Goal: Find contact information: Find contact information

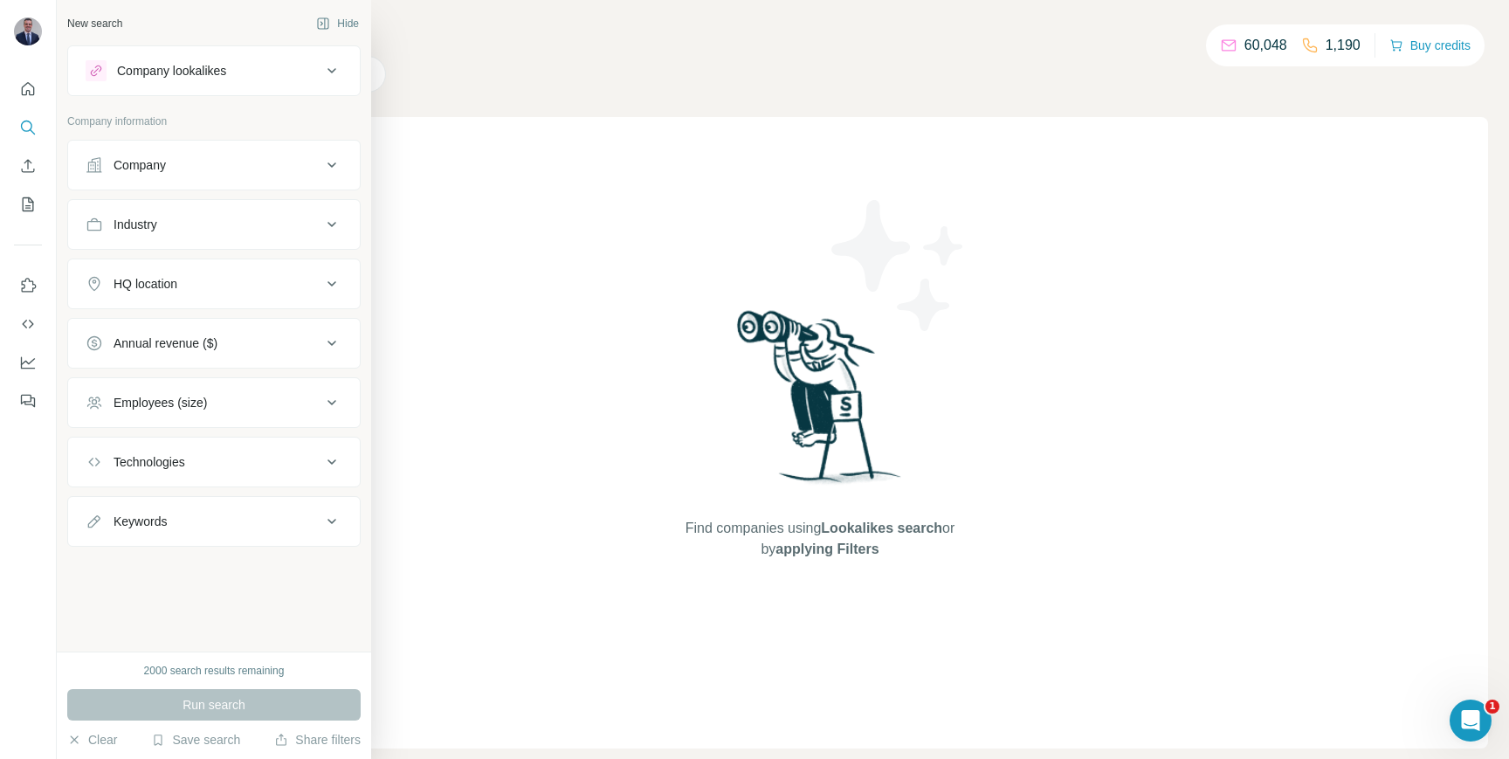
click at [220, 171] on div "Company" at bounding box center [204, 164] width 236 height 17
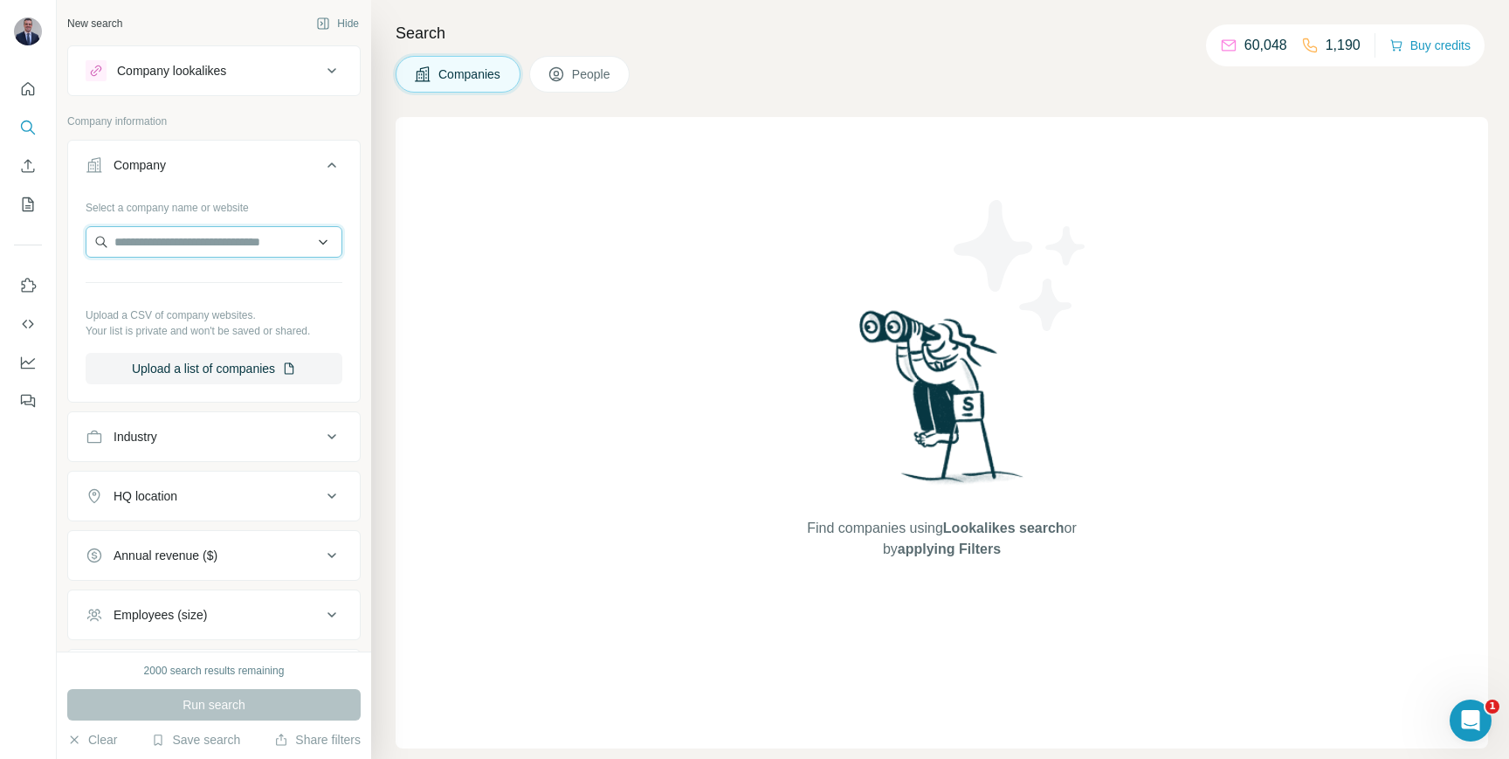
click at [217, 248] on input "text" at bounding box center [214, 241] width 257 height 31
paste input "**********"
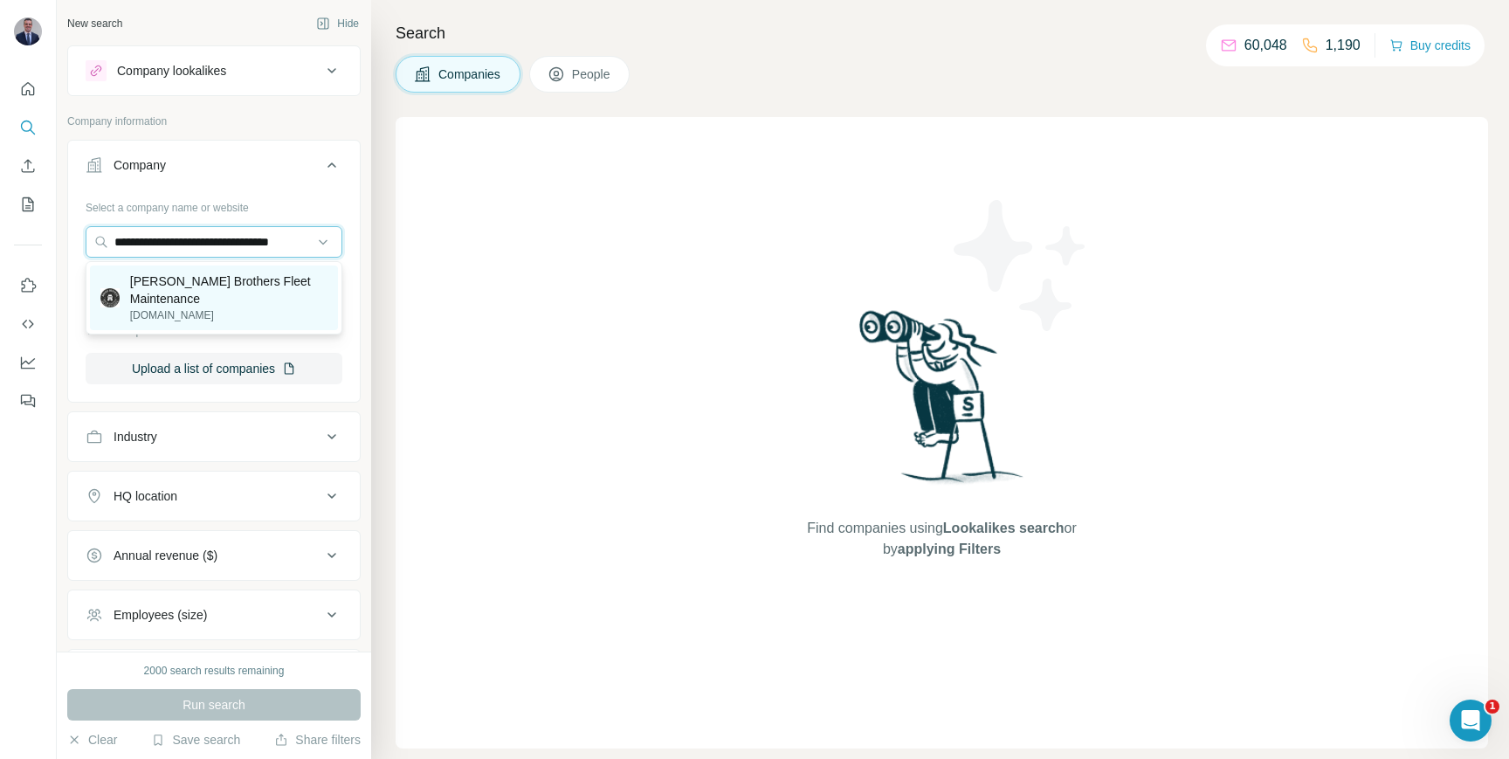
type input "**********"
click at [209, 282] on p "[PERSON_NAME] Brothers Fleet Maintenance" at bounding box center [228, 289] width 197 height 35
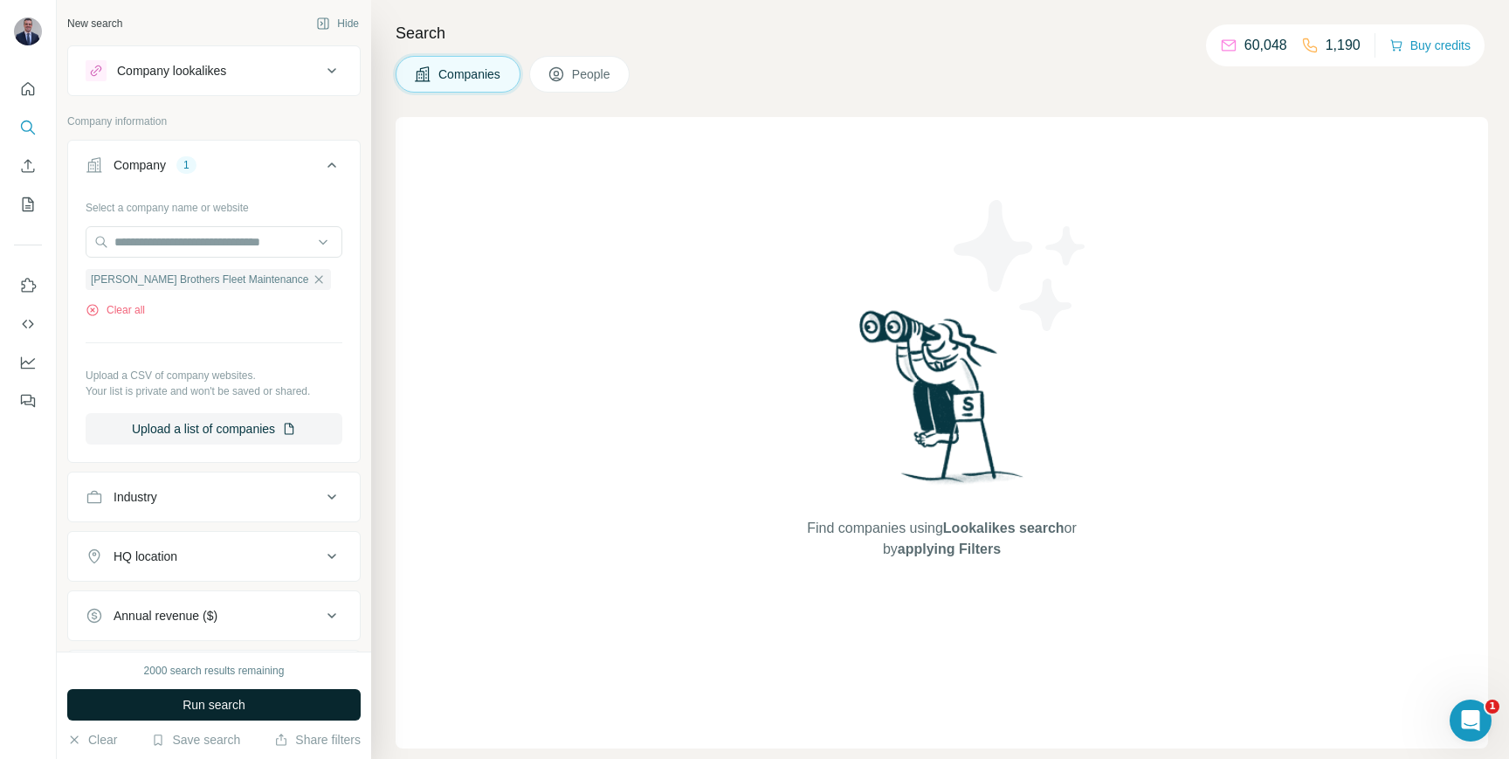
click at [232, 704] on span "Run search" at bounding box center [214, 704] width 63 height 17
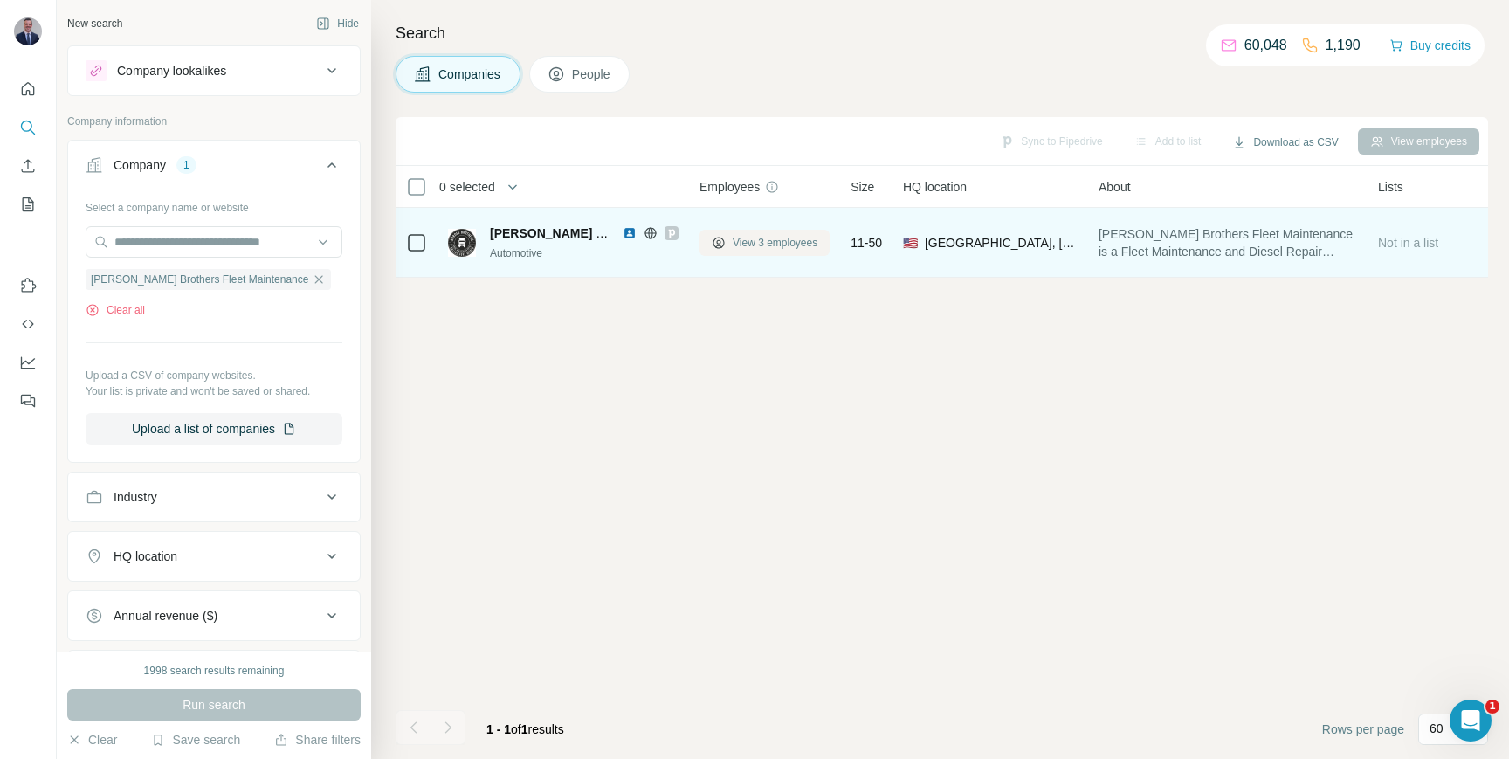
click at [775, 240] on span "View 3 employees" at bounding box center [775, 243] width 85 height 16
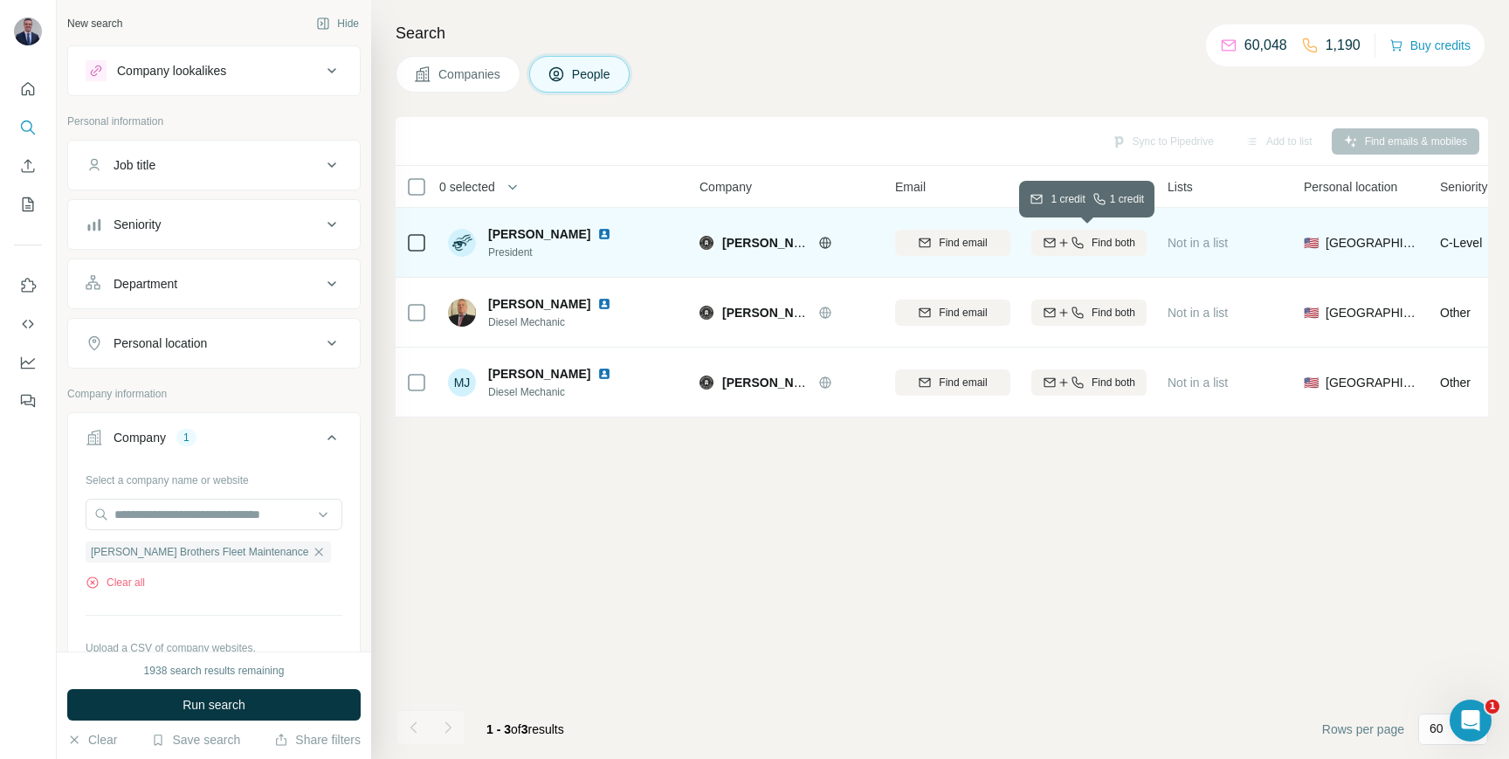
click at [1093, 238] on span "Find both" at bounding box center [1114, 243] width 44 height 16
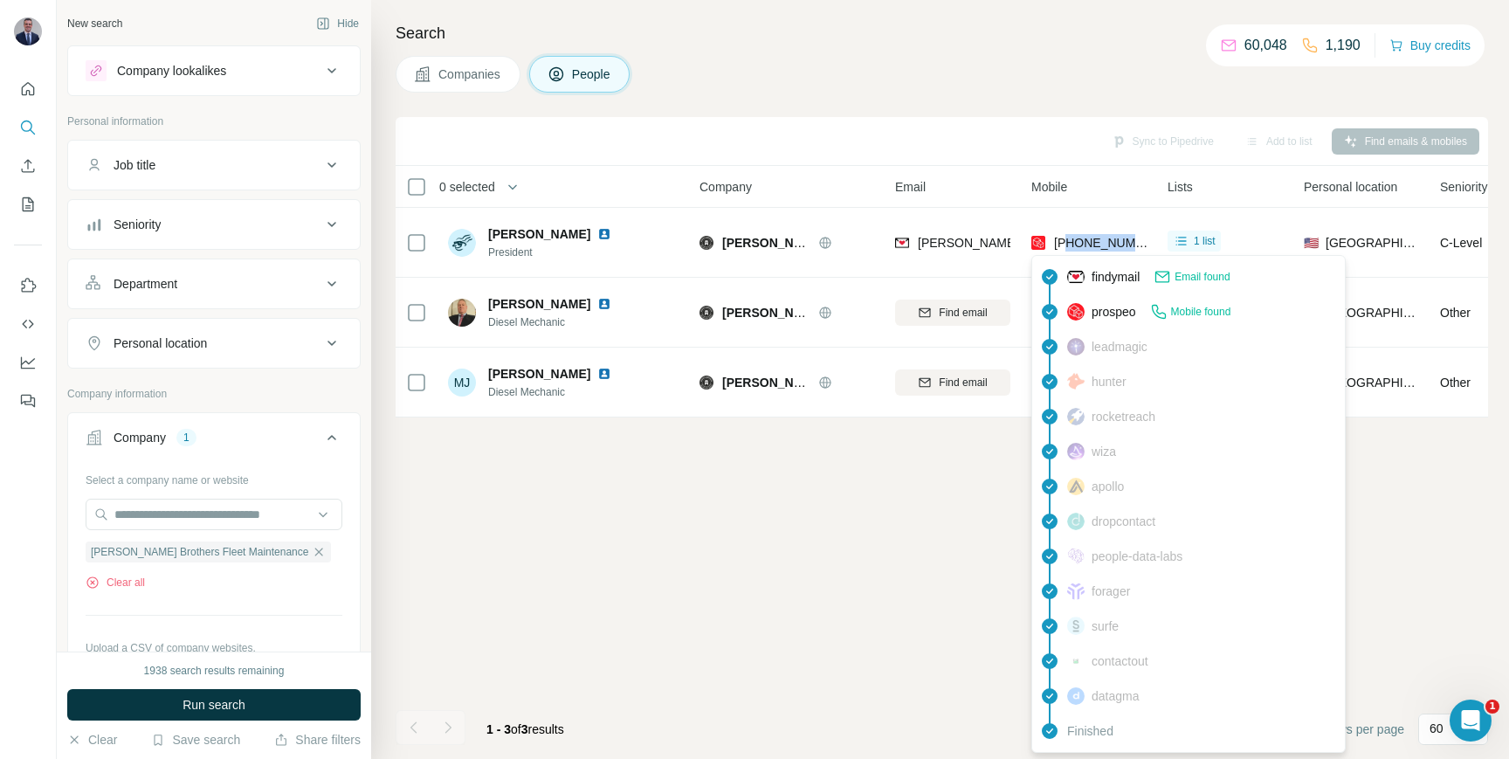
drag, startPoint x: 1148, startPoint y: 245, endPoint x: 1068, endPoint y: 245, distance: 80.3
click at [1068, 245] on td "[PHONE_NUMBER]" at bounding box center [1089, 243] width 136 height 70
copy span "2147699809"
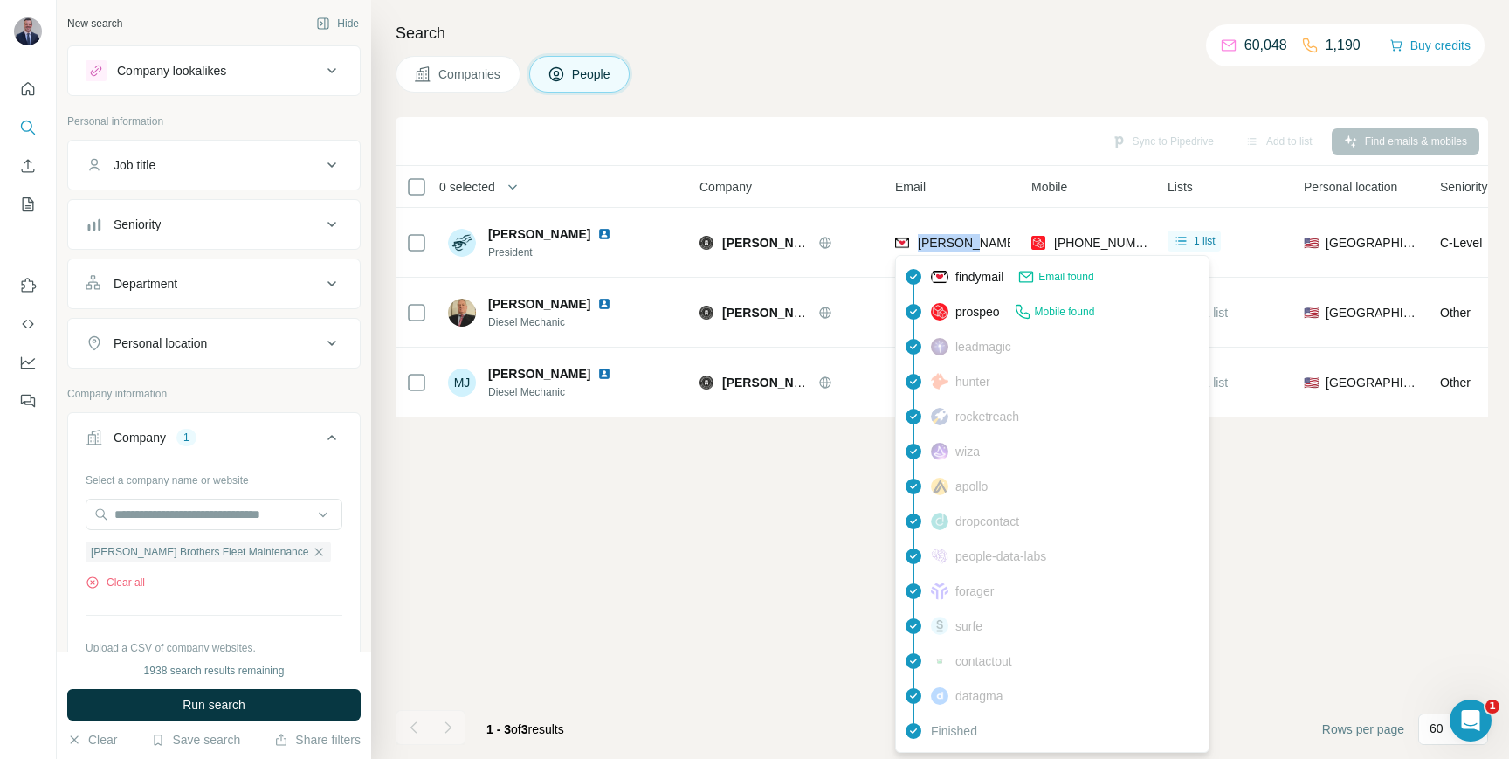
copy span "[PERSON_NAME]"
click at [949, 238] on span "[PERSON_NAME][EMAIL_ADDRESS][DOMAIN_NAME]" at bounding box center [1071, 243] width 307 height 14
click at [920, 241] on span "[PERSON_NAME][EMAIL_ADDRESS][DOMAIN_NAME]" at bounding box center [1071, 243] width 307 height 14
click at [956, 241] on span "[PERSON_NAME][EMAIL_ADDRESS][DOMAIN_NAME]" at bounding box center [1071, 243] width 307 height 14
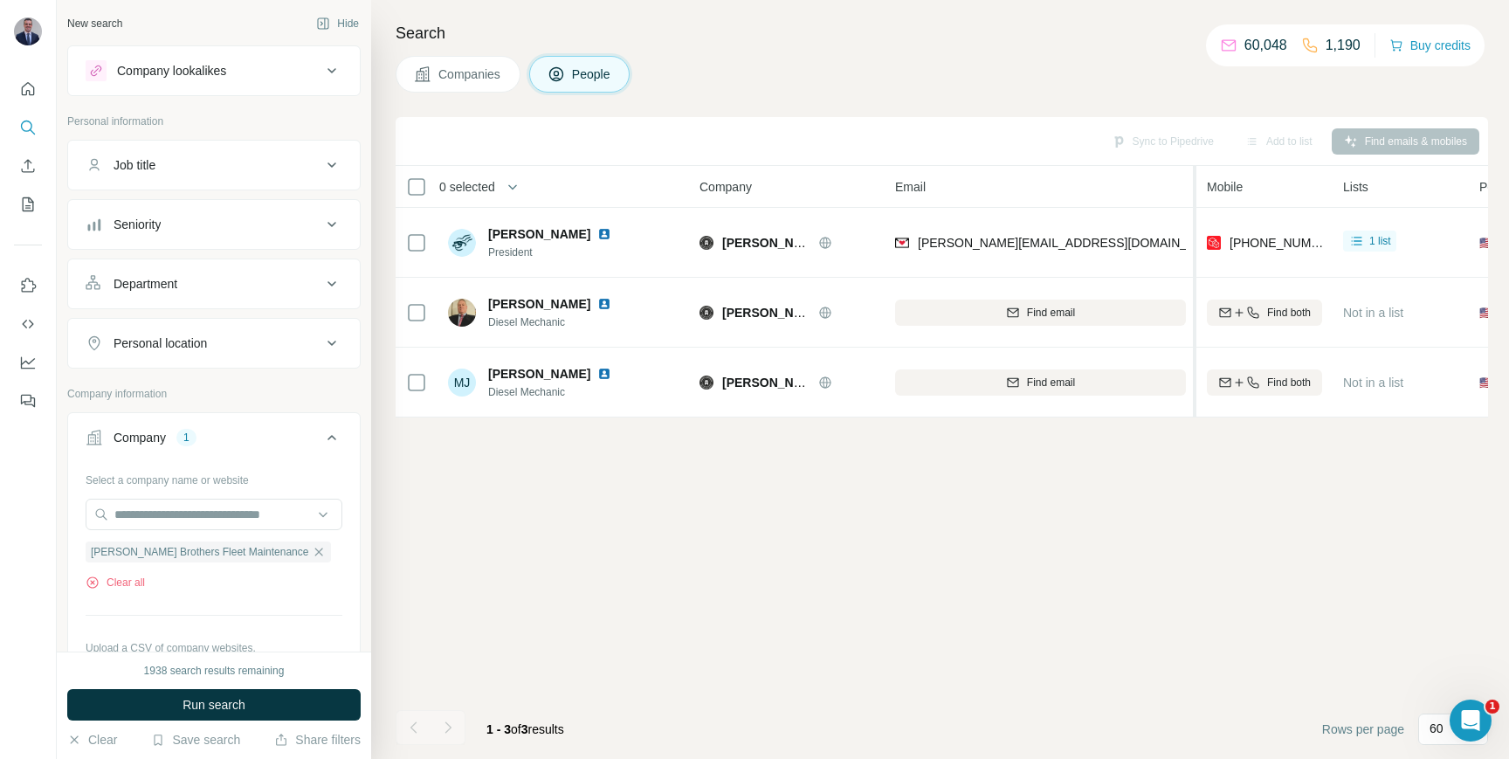
drag, startPoint x: 1017, startPoint y: 180, endPoint x: 1195, endPoint y: 192, distance: 178.6
click at [0, 0] on tr "0 selected People Company Email Mobile Lists Personal location Seniority Depart…" at bounding box center [0, 0] width 0 height 0
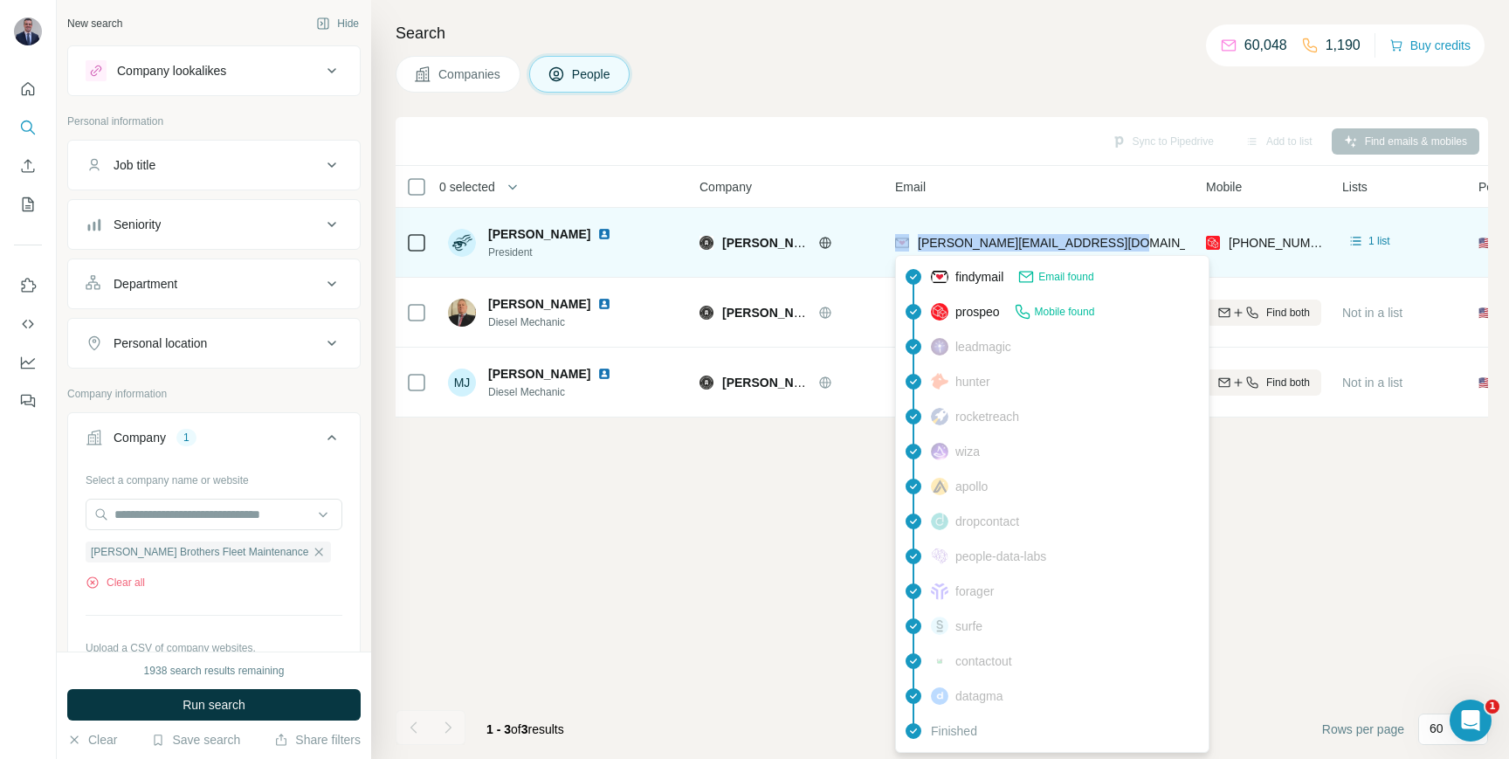
drag, startPoint x: 1122, startPoint y: 238, endPoint x: 909, endPoint y: 238, distance: 213.1
click at [909, 238] on div "[PERSON_NAME][EMAIL_ADDRESS][DOMAIN_NAME]" at bounding box center [1053, 242] width 316 height 17
copy div "[PERSON_NAME][EMAIL_ADDRESS][DOMAIN_NAME]"
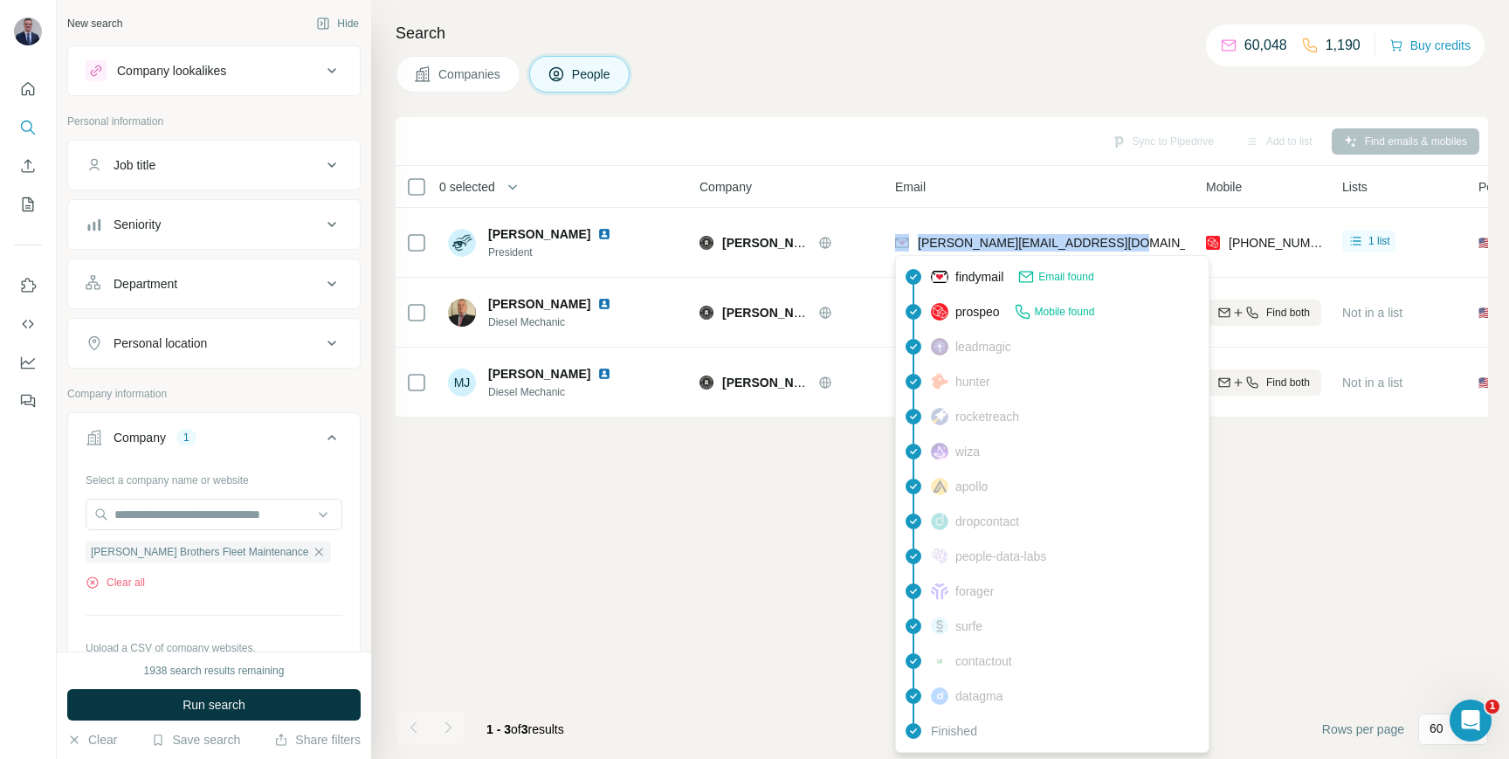
click at [632, 484] on div "Sync to Pipedrive Add to list Find emails & mobiles 0 selected People Company E…" at bounding box center [942, 438] width 1093 height 642
